Goal: Submit feedback/report problem: Submit feedback/report problem

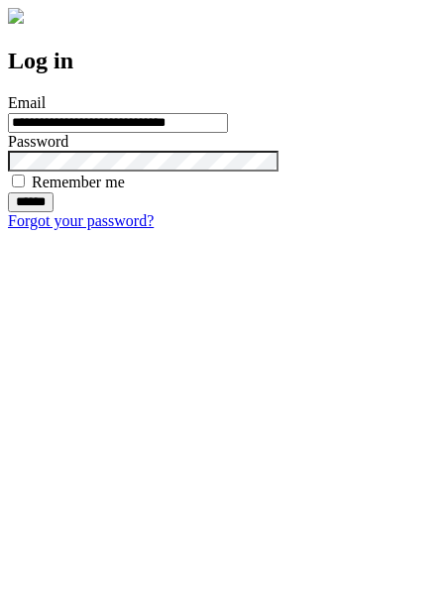
click at [54, 212] on input "******" at bounding box center [31, 202] width 46 height 20
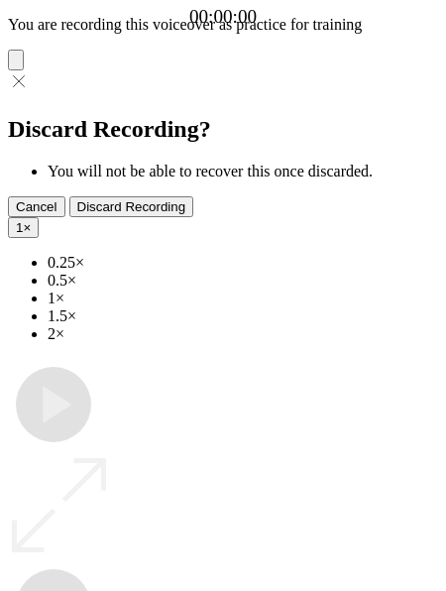
type input "**********"
